Goal: Information Seeking & Learning: Learn about a topic

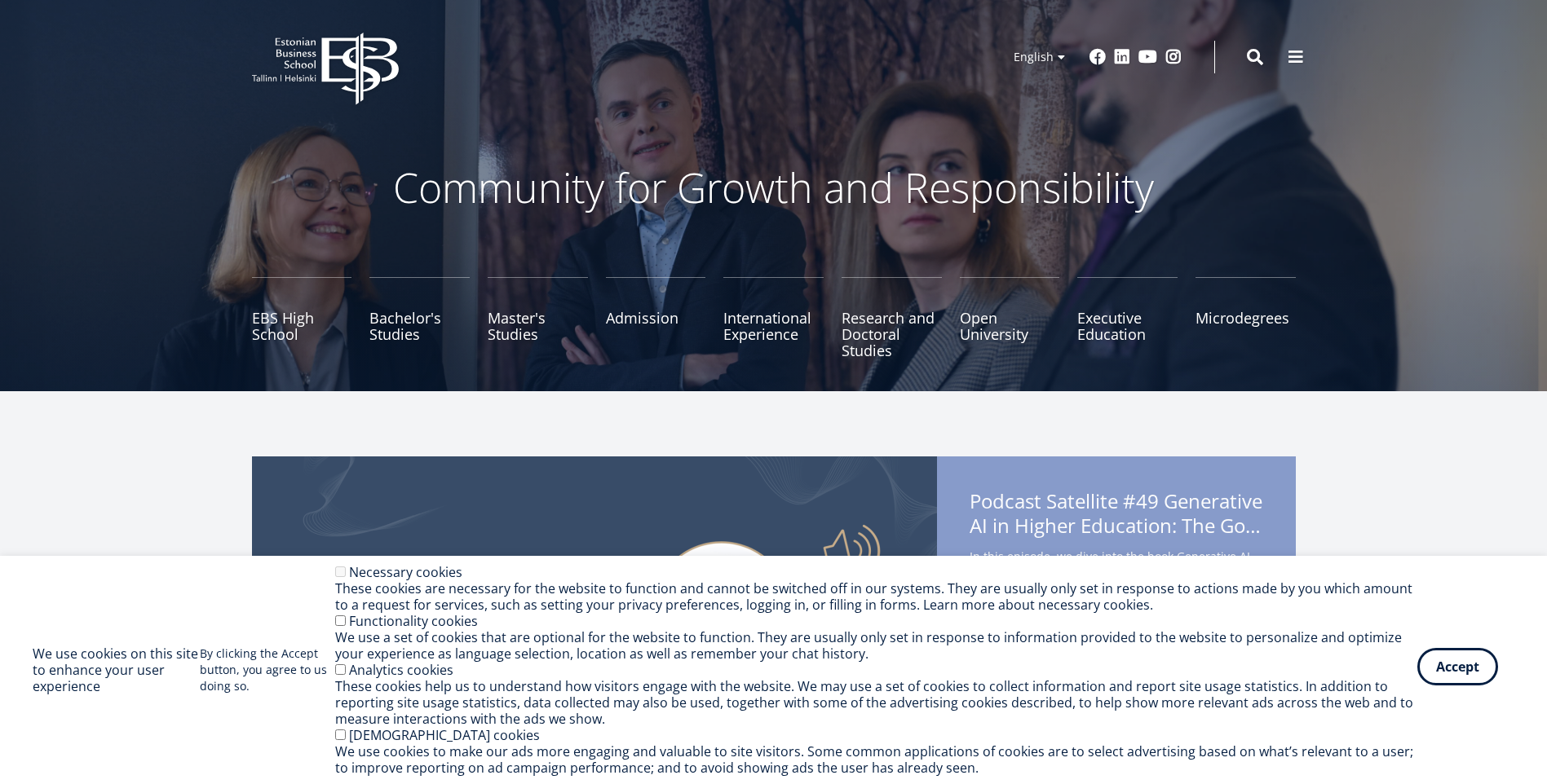
click at [1474, 674] on button "Accept" at bounding box center [1458, 667] width 81 height 37
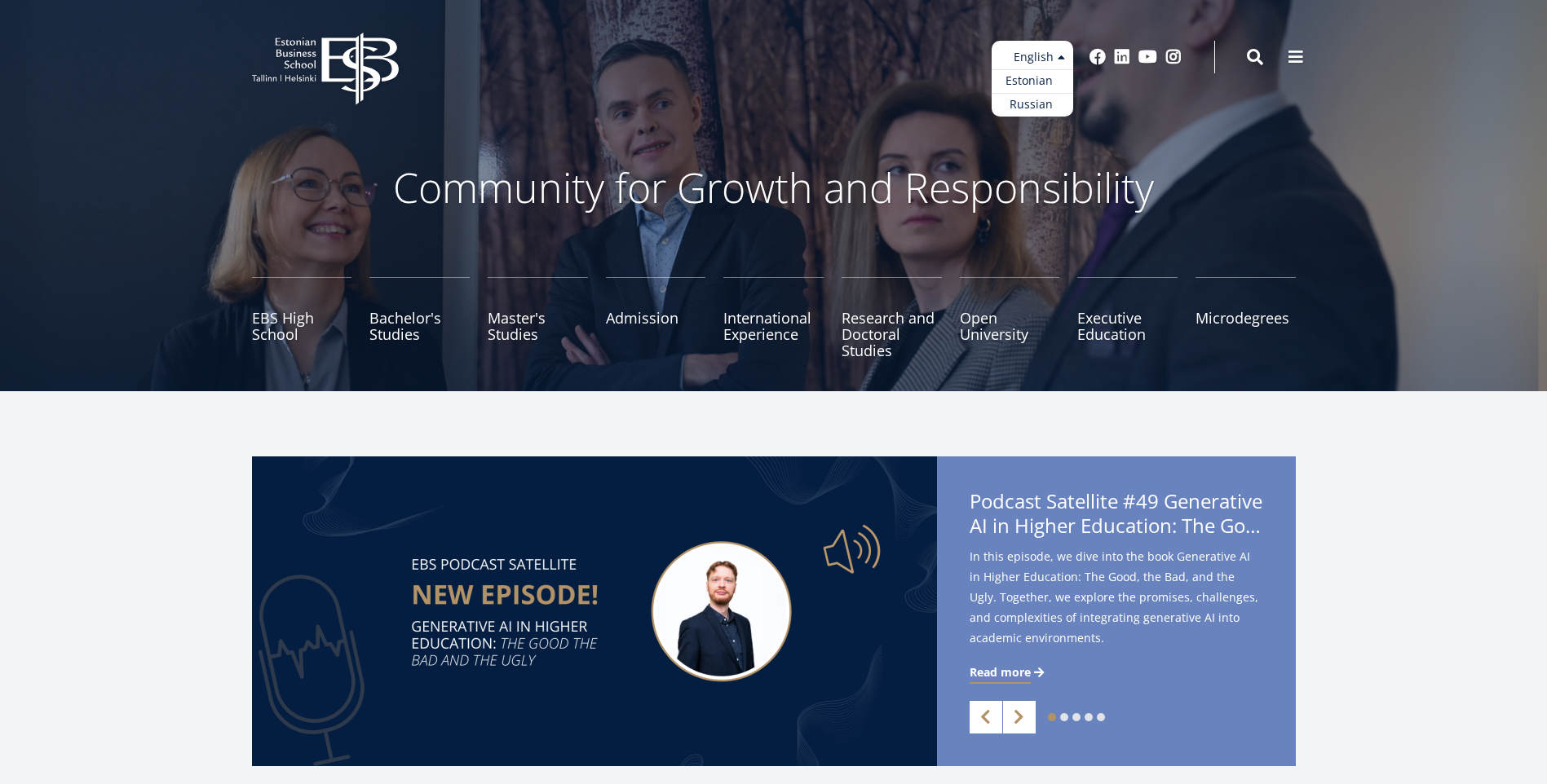
click at [1045, 87] on link "Estonian" at bounding box center [1032, 81] width 82 height 24
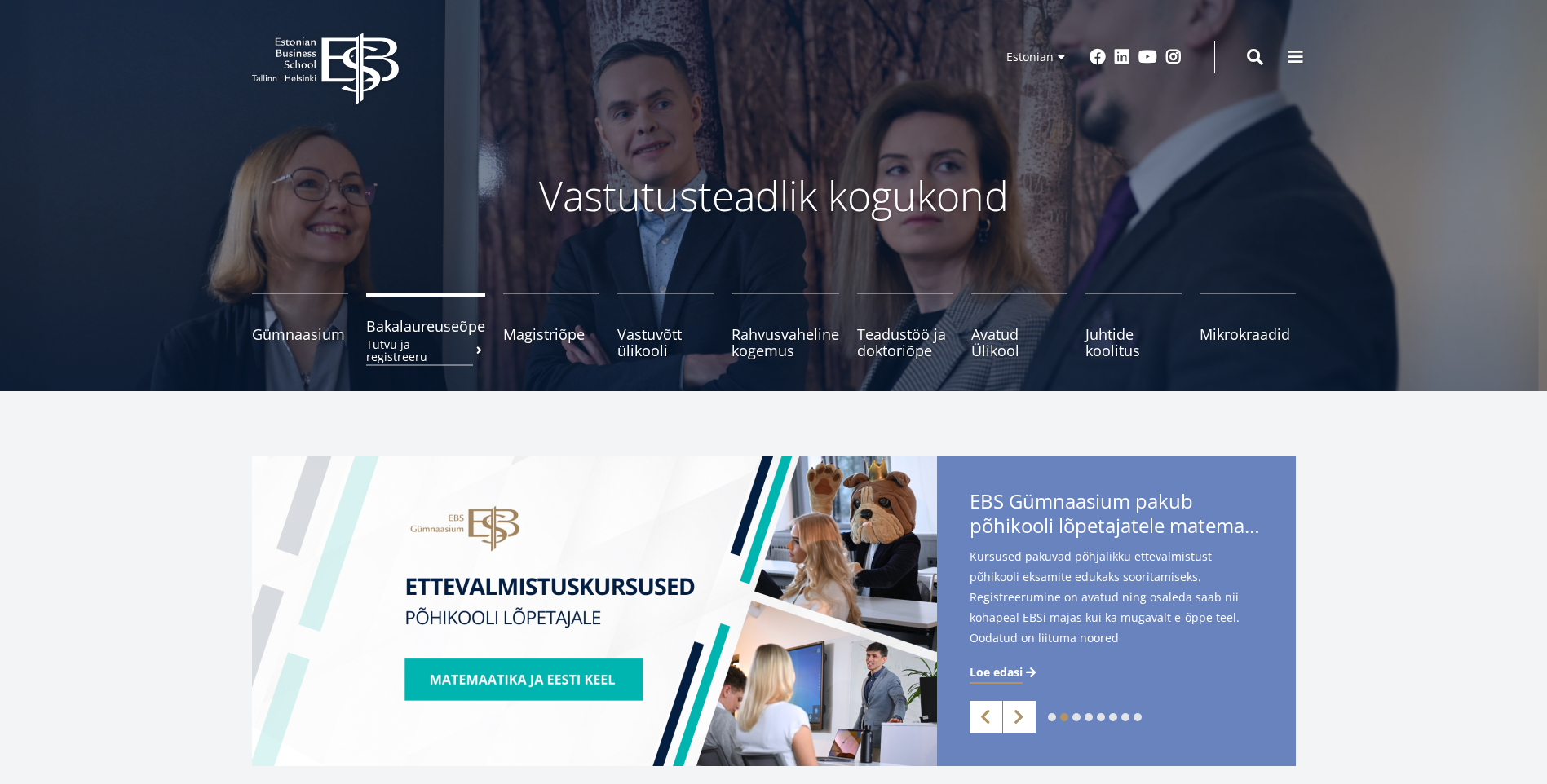
click at [443, 332] on span "Bakalaureuseõpe Tutvu ja registreeru" at bounding box center [426, 325] width 119 height 16
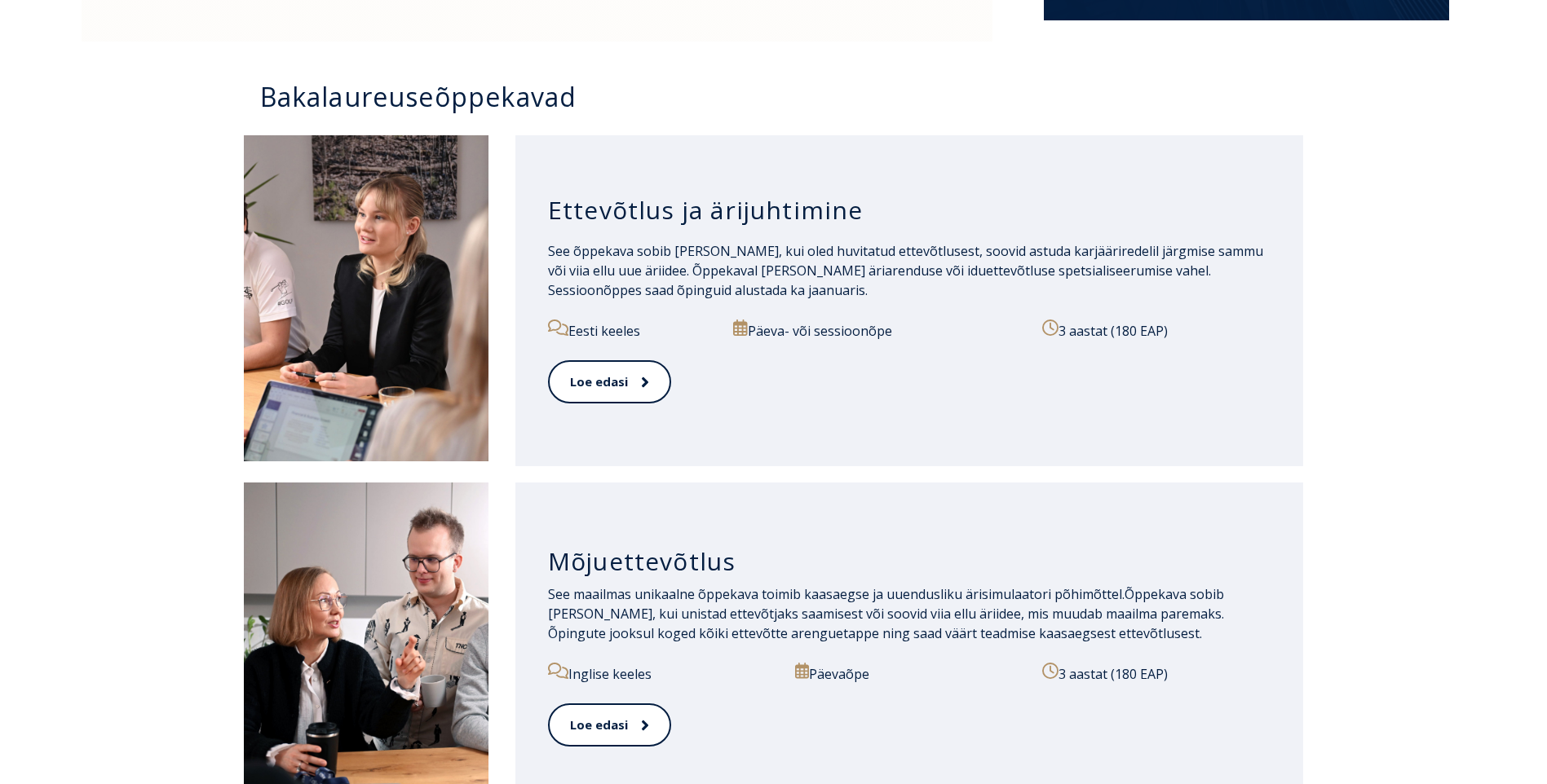
scroll to position [1224, 0]
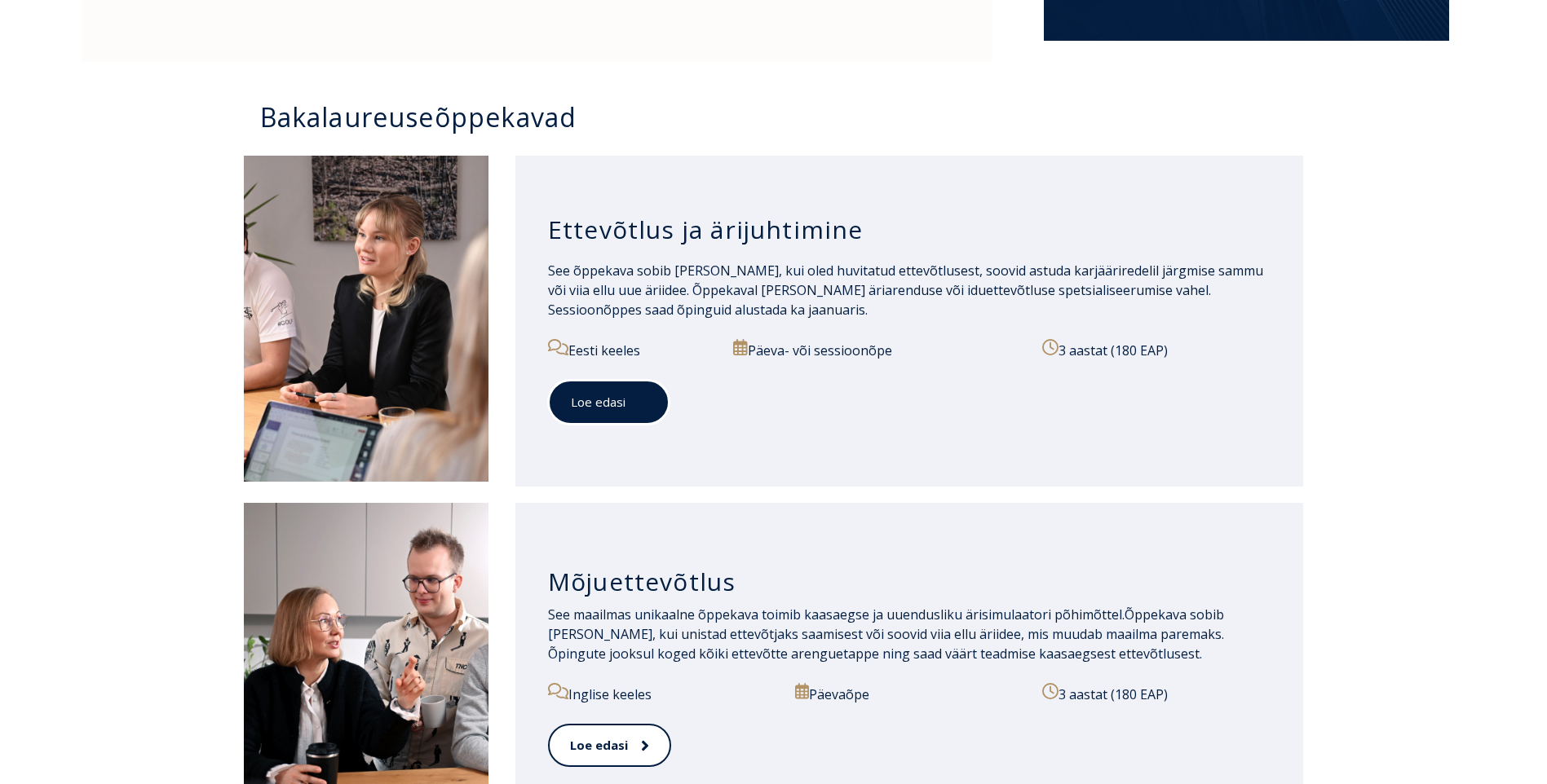
click at [620, 413] on link "Loe edasi" at bounding box center [608, 402] width 122 height 45
